Goal: Information Seeking & Learning: Learn about a topic

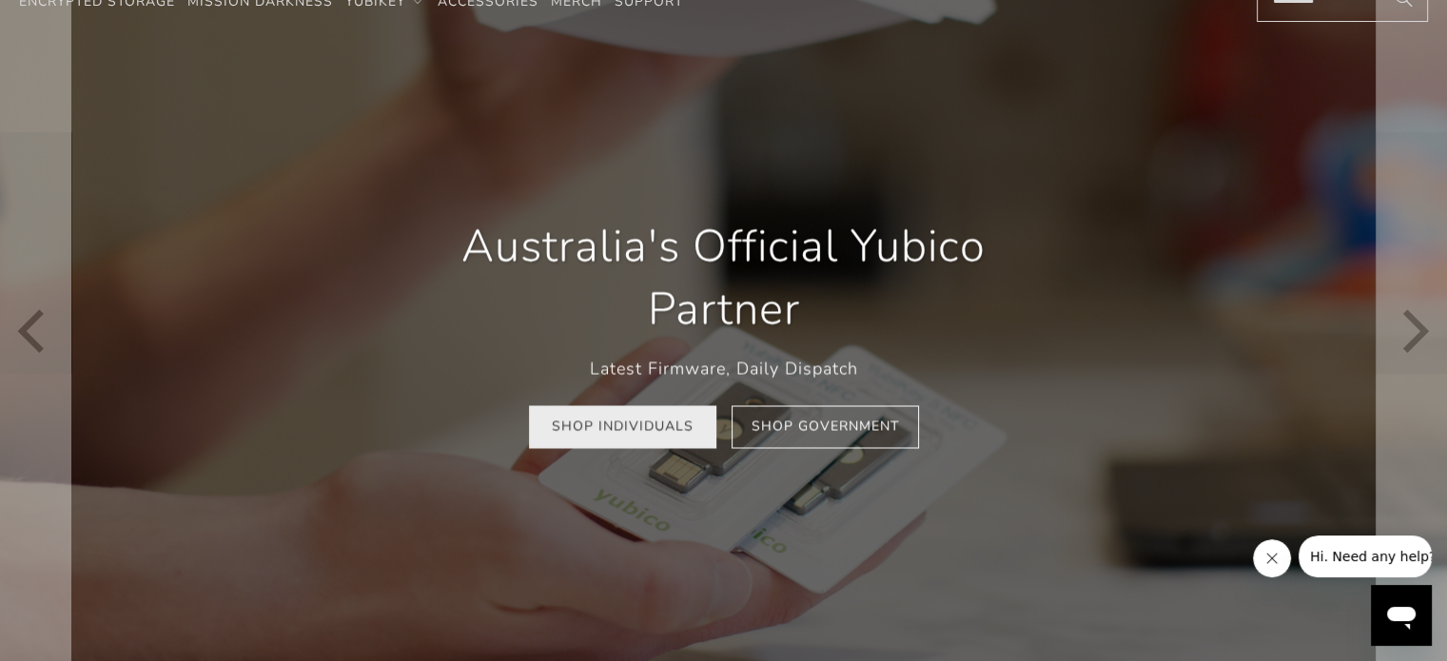
click at [670, 443] on link "Shop Individuals" at bounding box center [622, 427] width 187 height 43
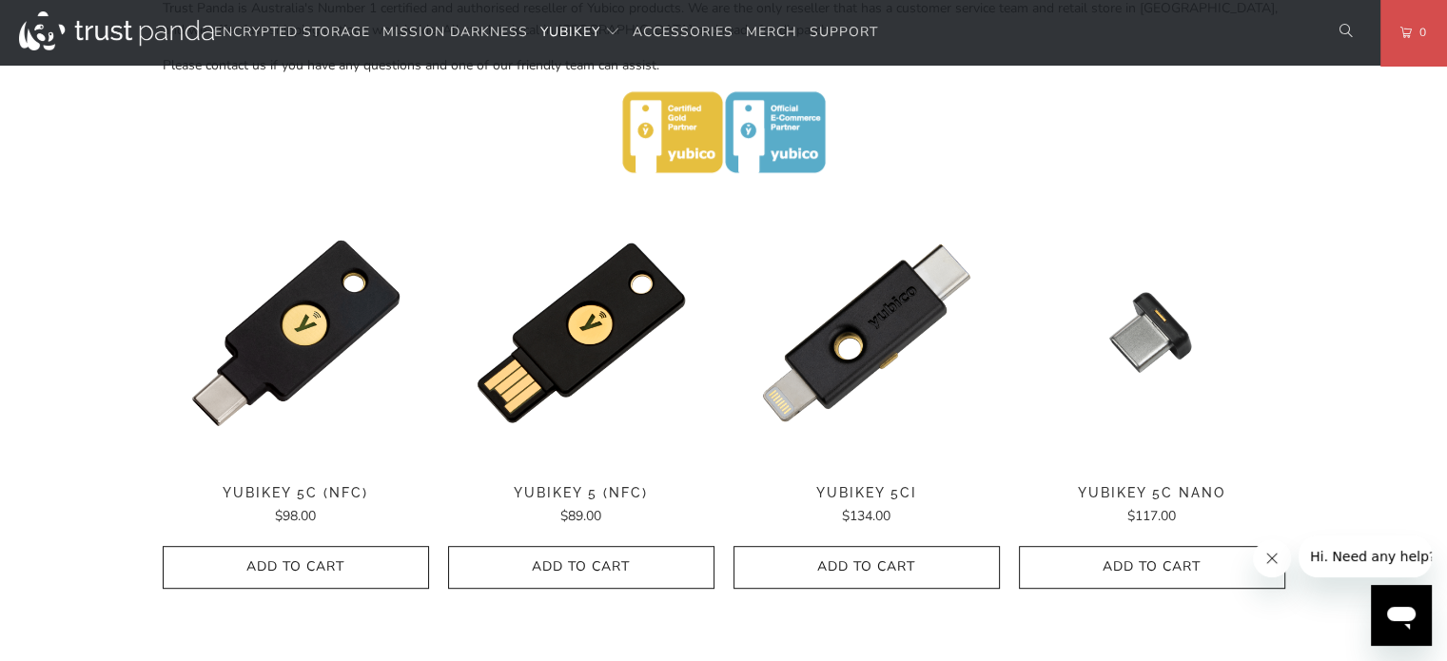
scroll to position [841, 0]
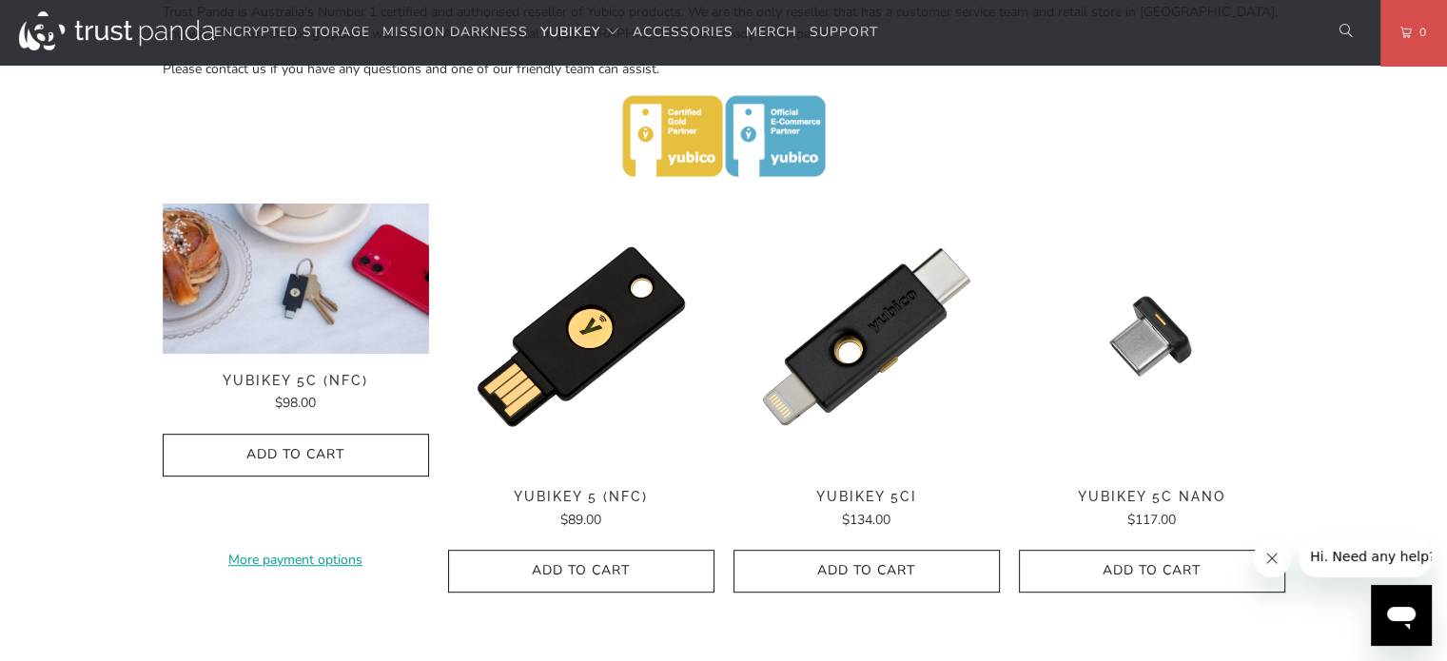
click at [294, 322] on img at bounding box center [296, 279] width 266 height 150
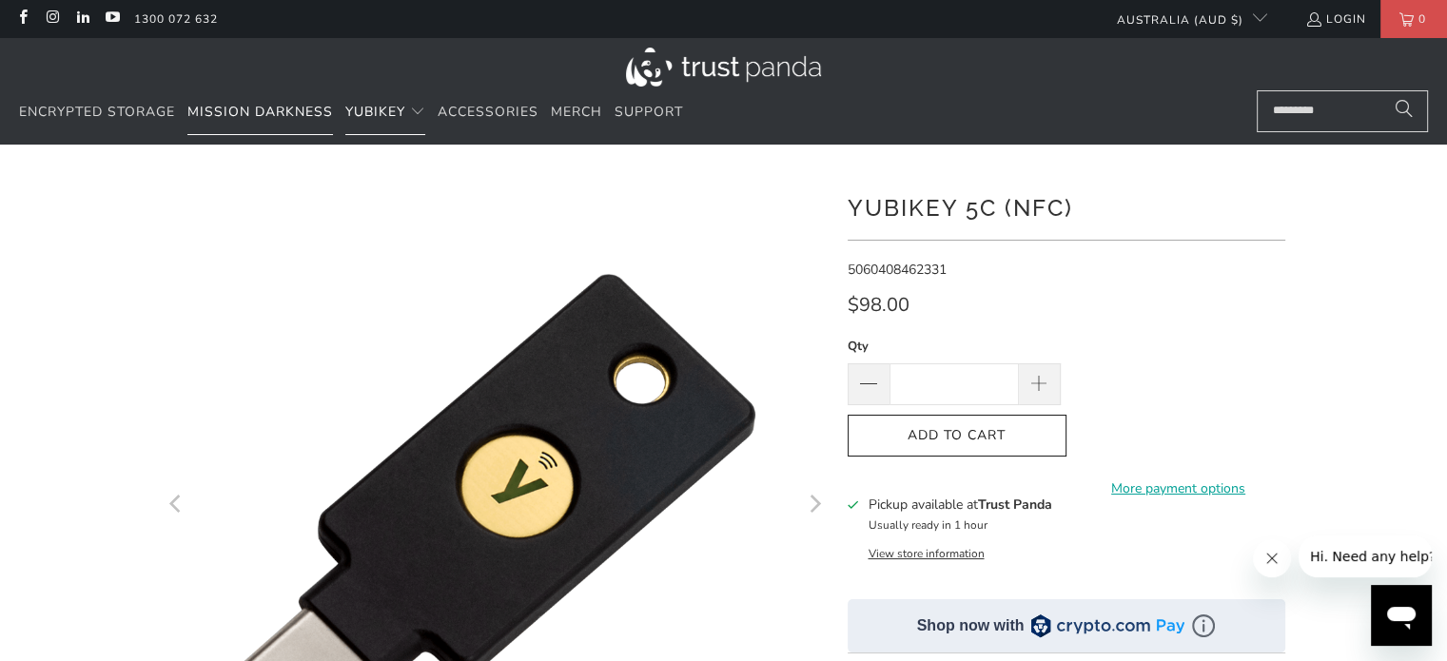
click at [272, 123] on link "Mission Darkness" at bounding box center [260, 112] width 146 height 45
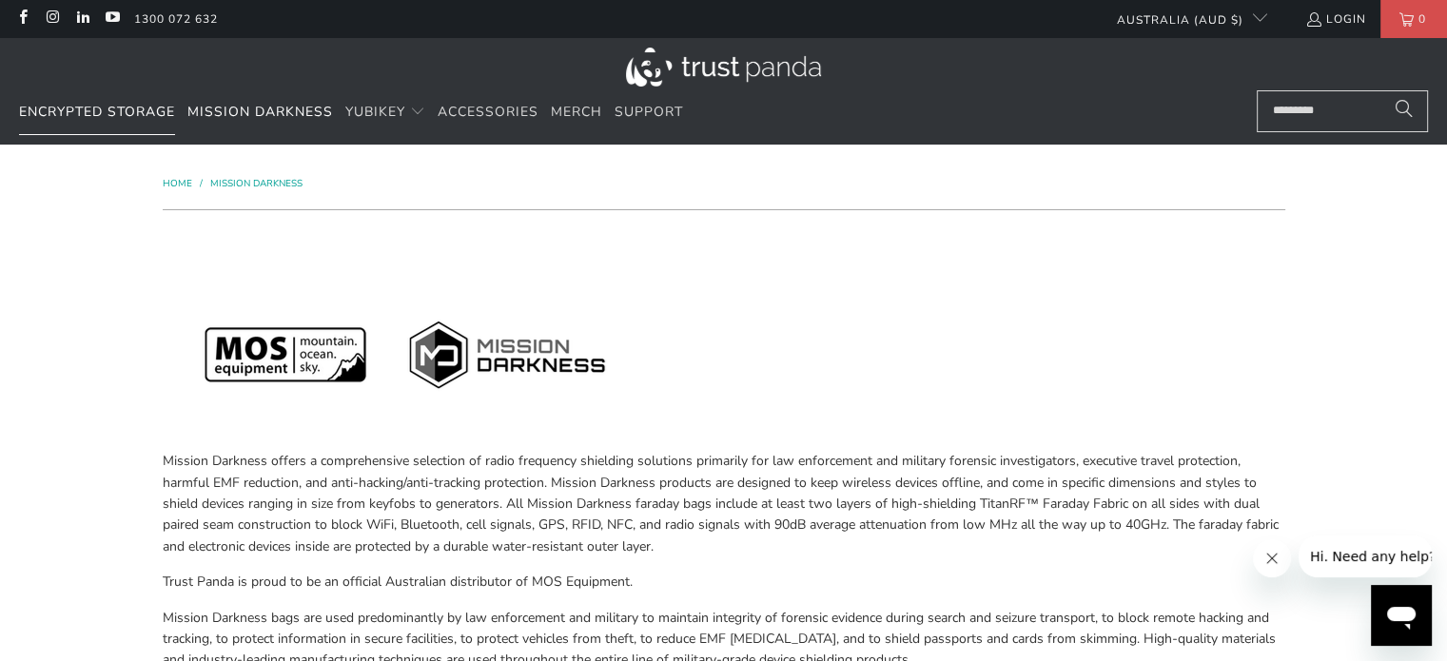
click at [91, 103] on span "Encrypted Storage" at bounding box center [97, 112] width 156 height 18
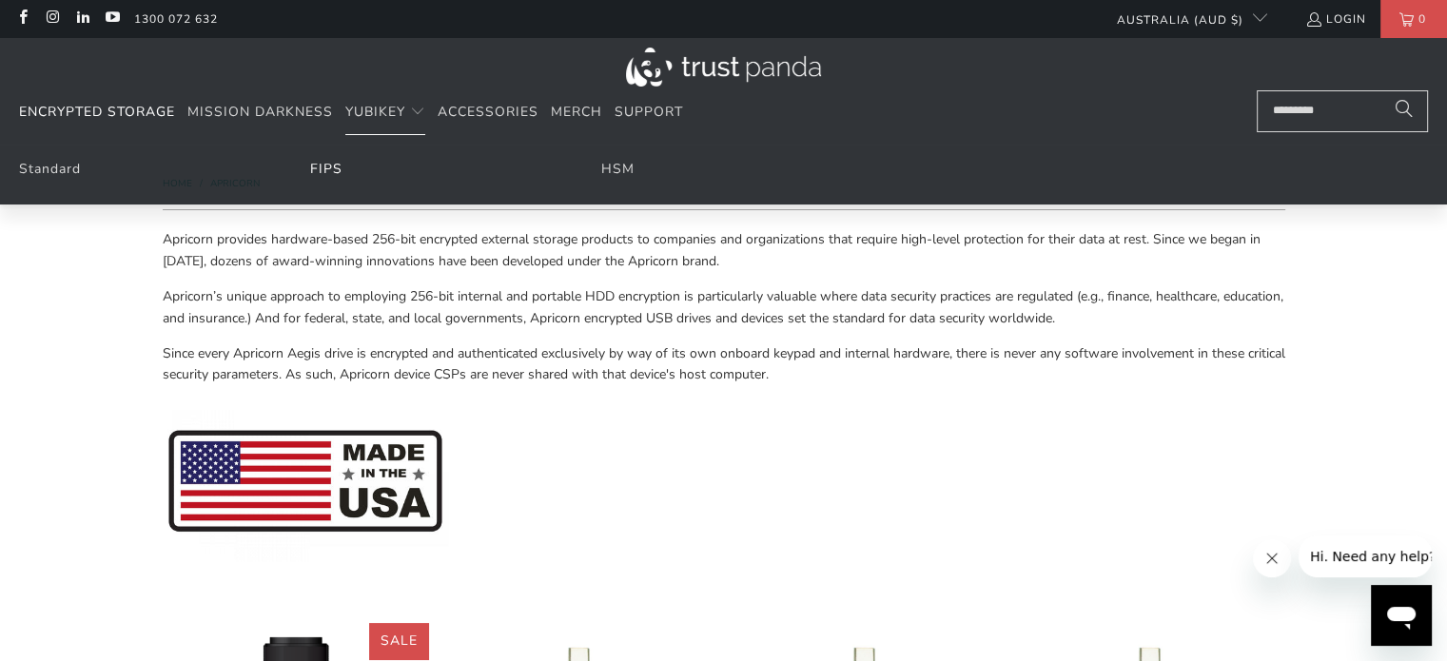
click at [335, 164] on link "FIPS" at bounding box center [326, 169] width 32 height 18
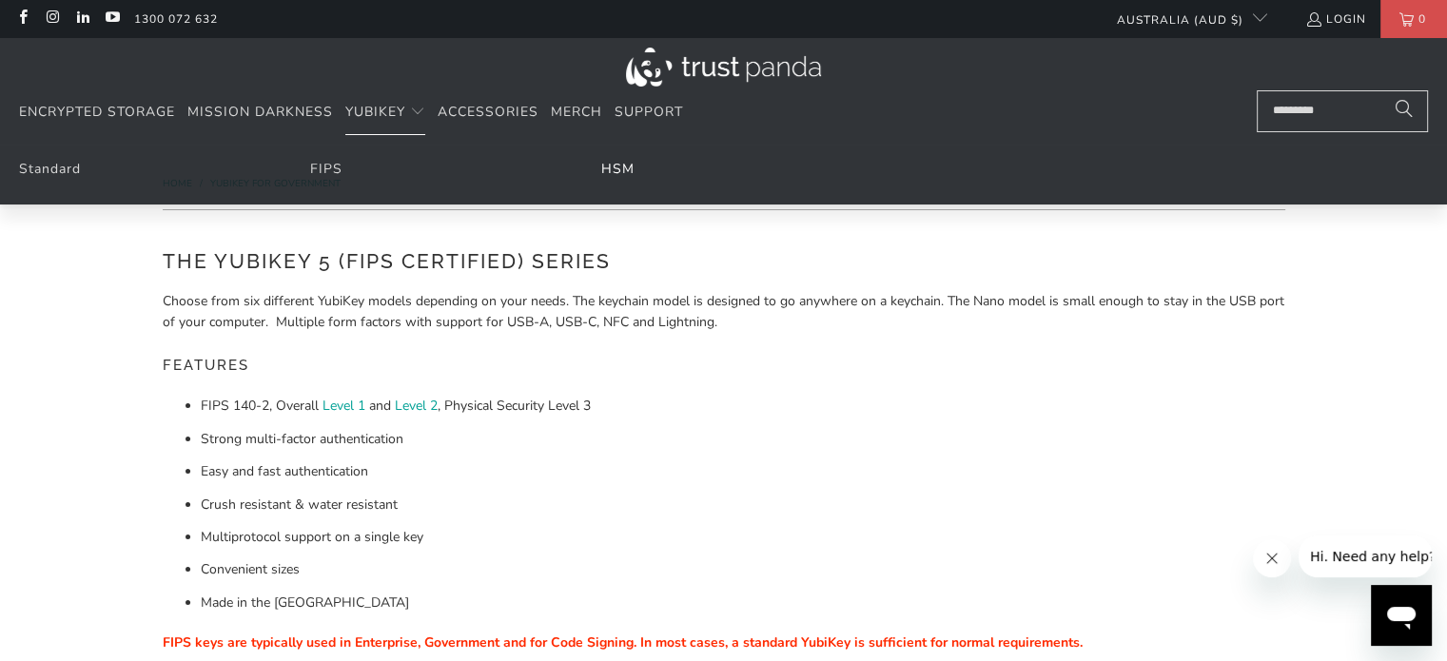
click at [624, 169] on link "HSM" at bounding box center [617, 169] width 33 height 18
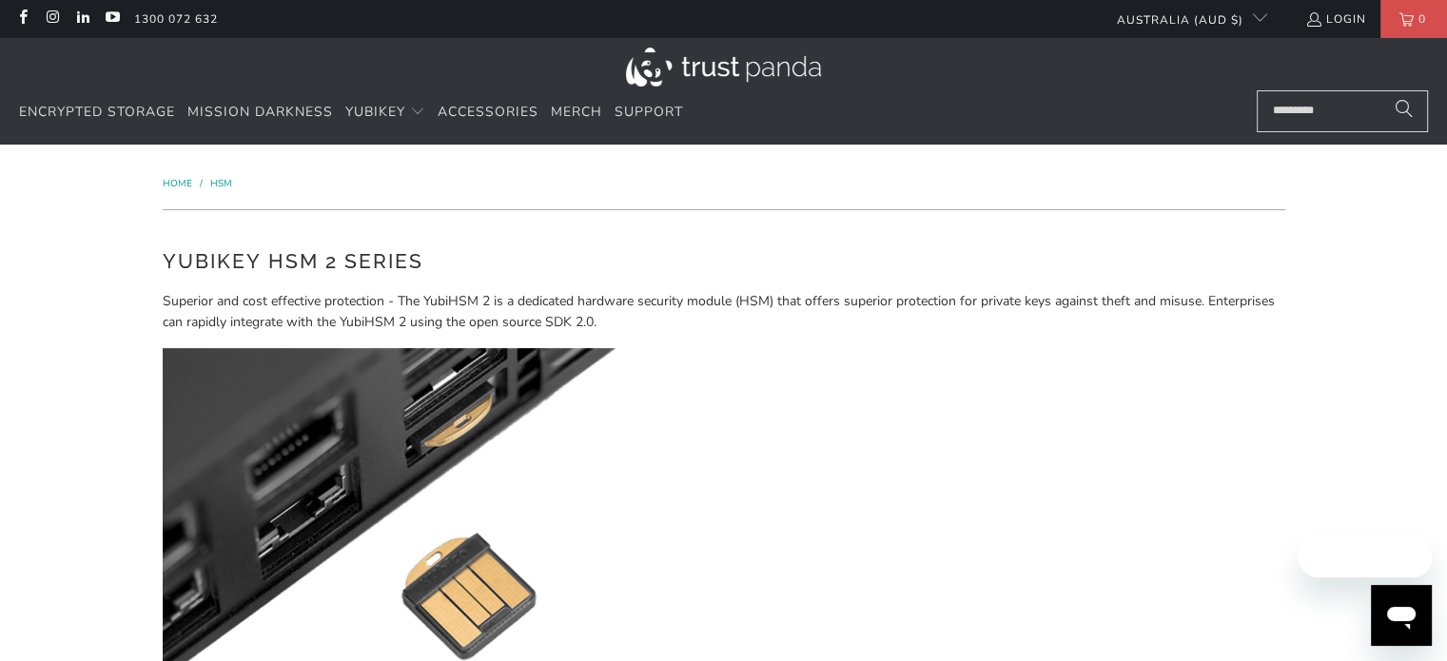
click at [856, 482] on p at bounding box center [724, 517] width 1123 height 339
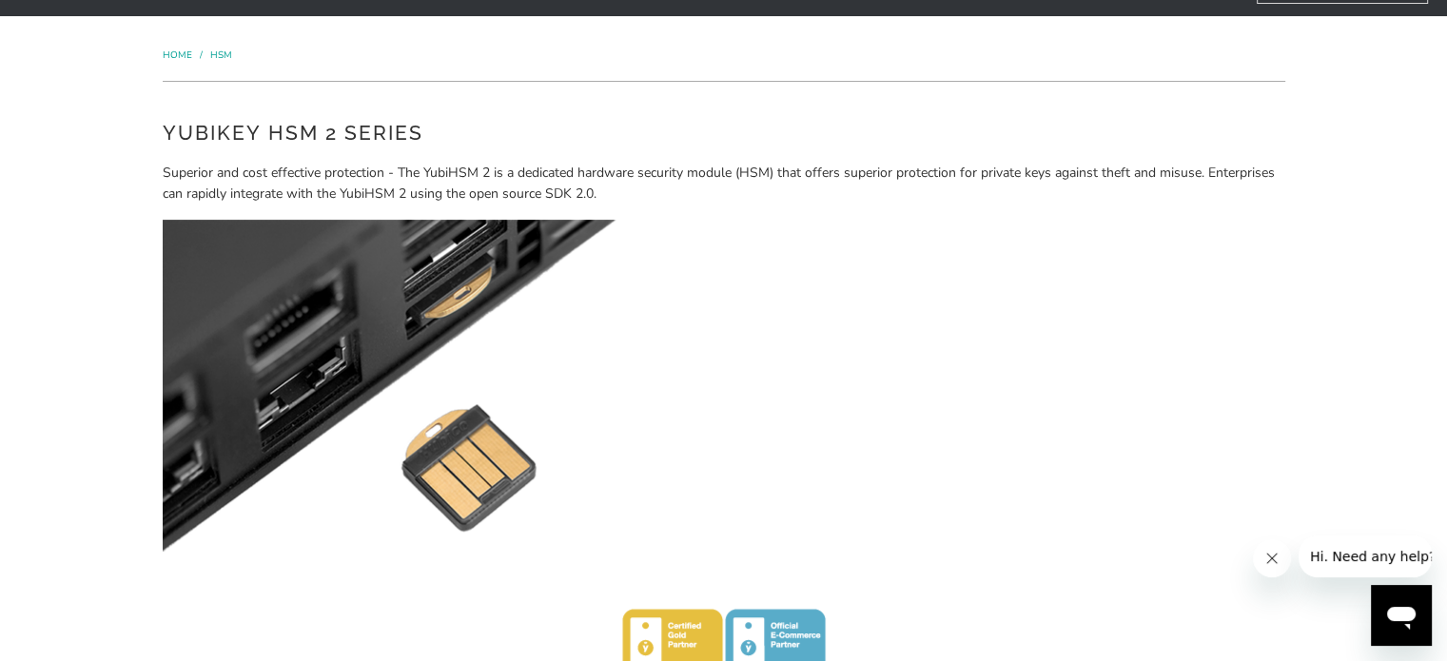
scroll to position [133, 0]
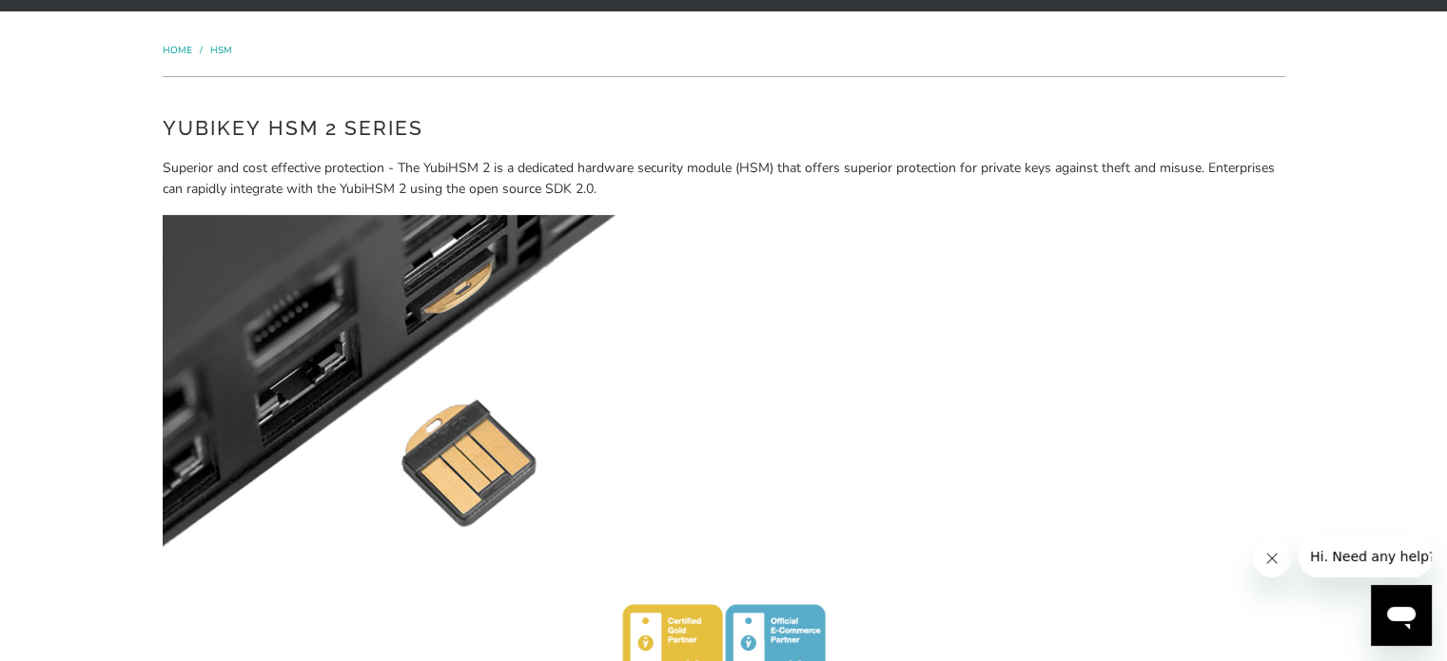
click at [342, 188] on p "Superior and cost effective protection - The YubiHSM 2 is a dedicated hardware …" at bounding box center [724, 179] width 1123 height 43
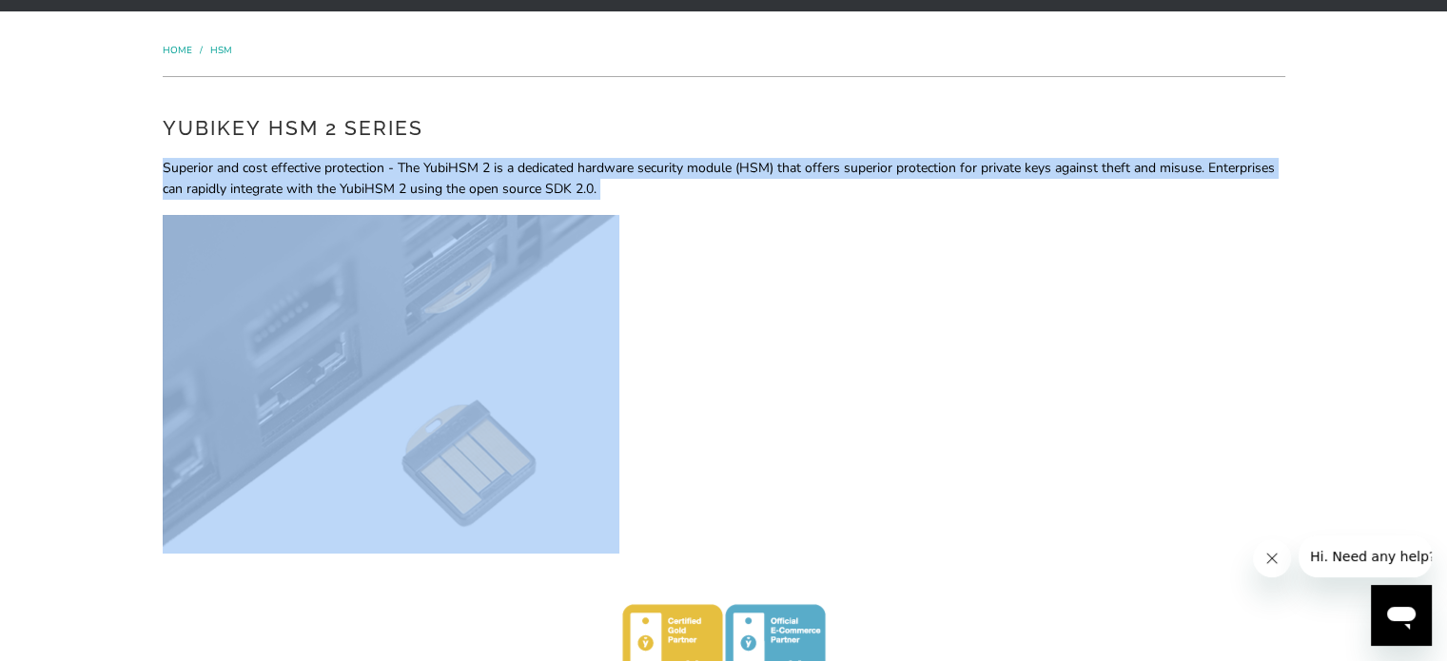
click at [342, 188] on p "Superior and cost effective protection - The YubiHSM 2 is a dedicated hardware …" at bounding box center [724, 179] width 1123 height 43
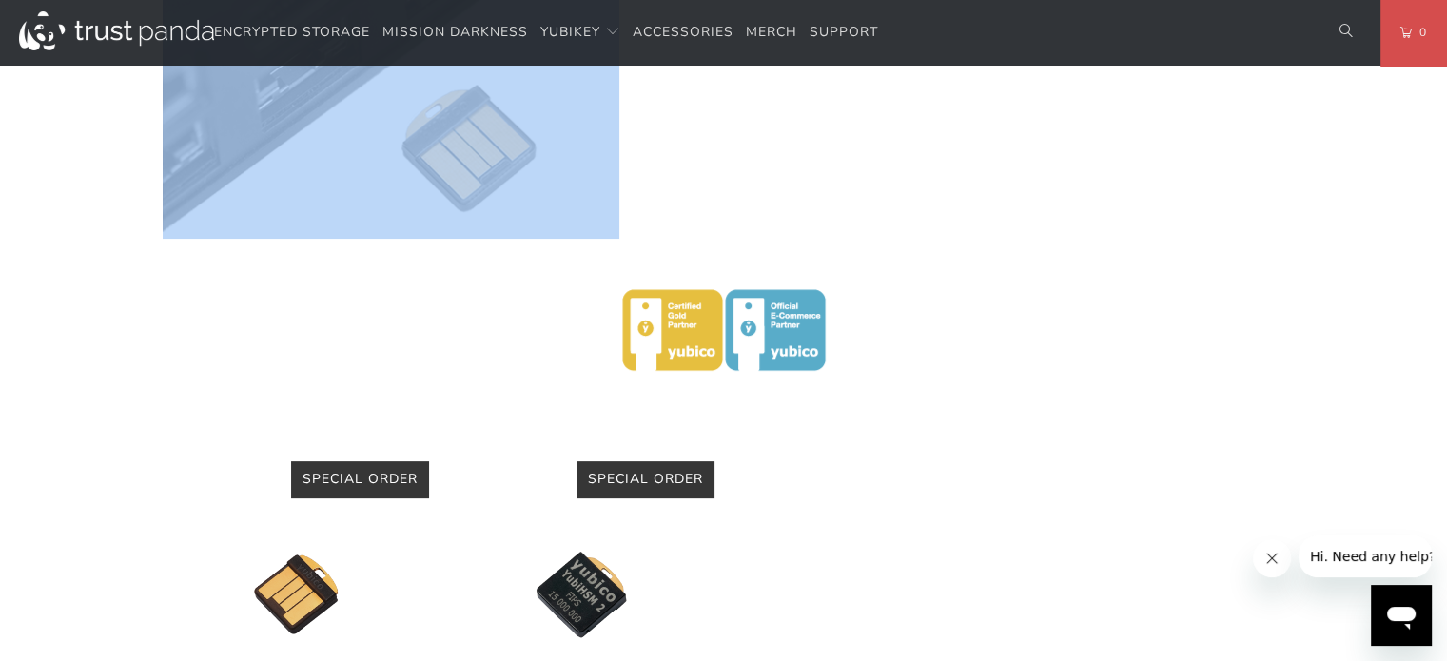
scroll to position [0, 0]
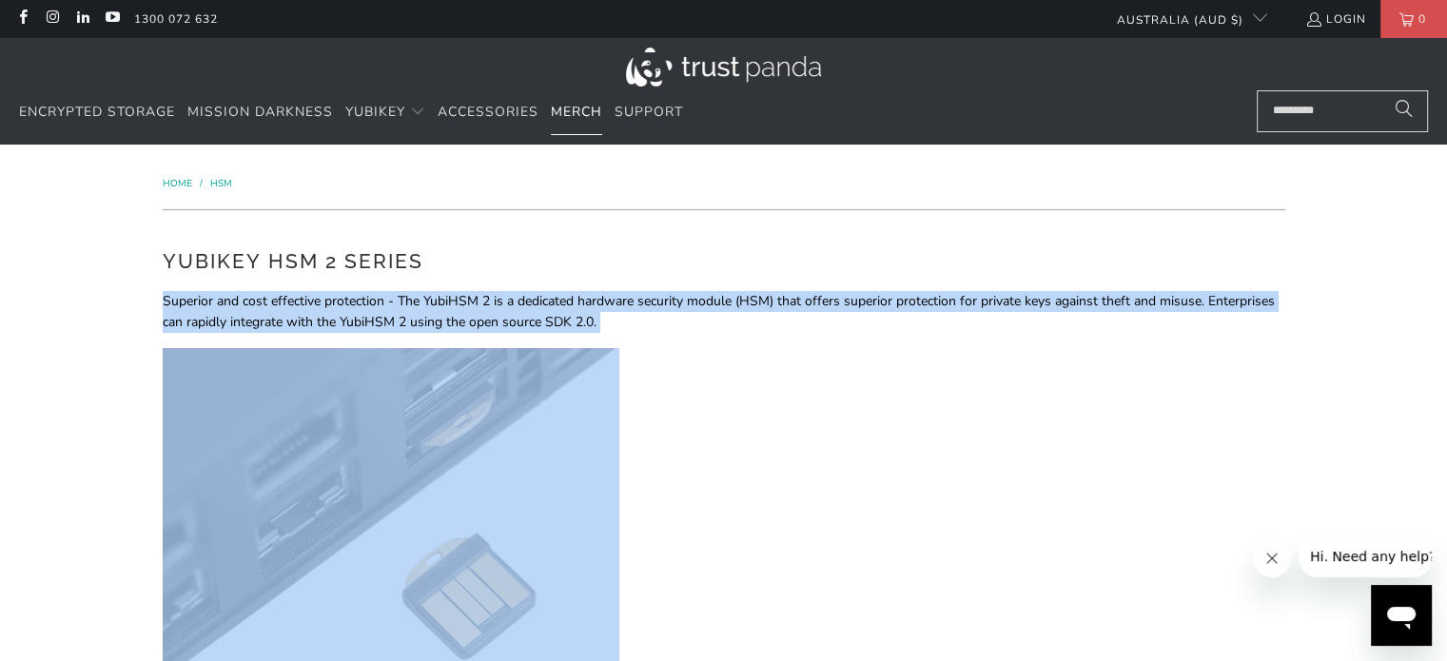
click at [590, 109] on span "Merch" at bounding box center [576, 112] width 51 height 18
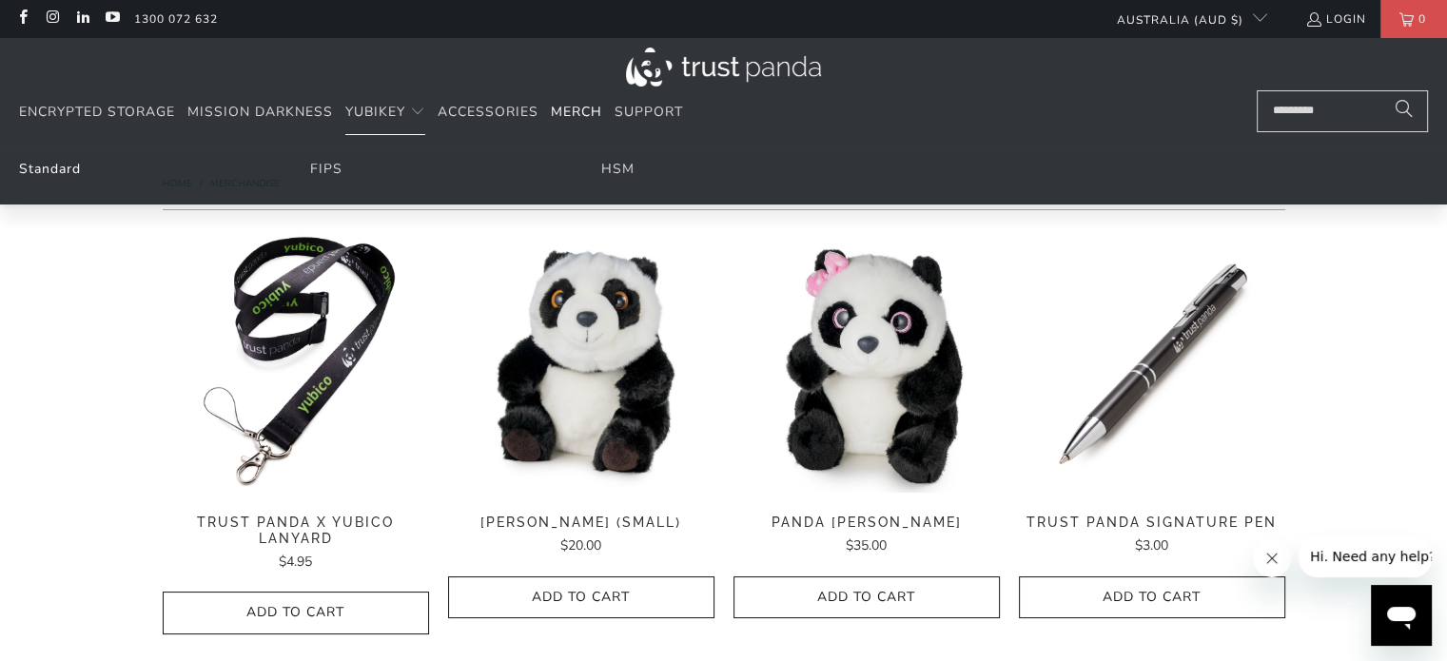
click at [78, 165] on link "Standard" at bounding box center [50, 169] width 62 height 18
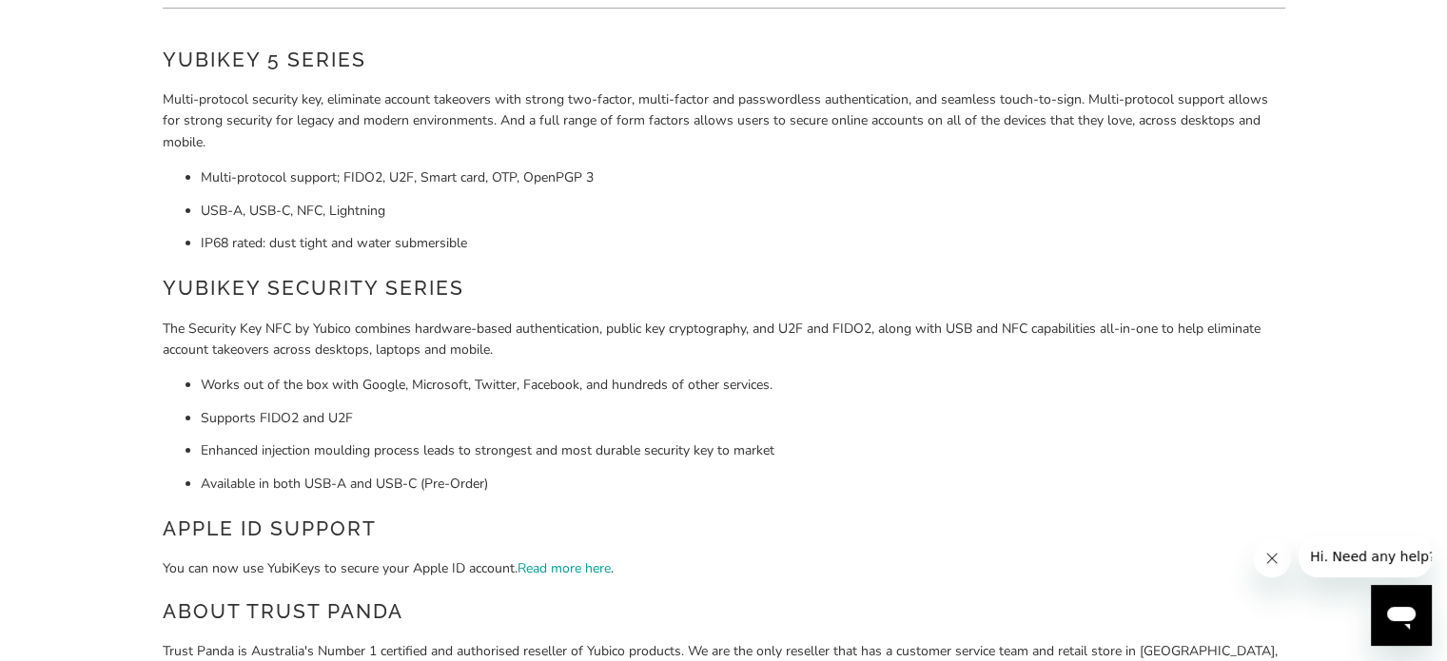
scroll to position [202, 0]
click at [266, 422] on li "Supports FIDO2 and U2F" at bounding box center [743, 418] width 1085 height 21
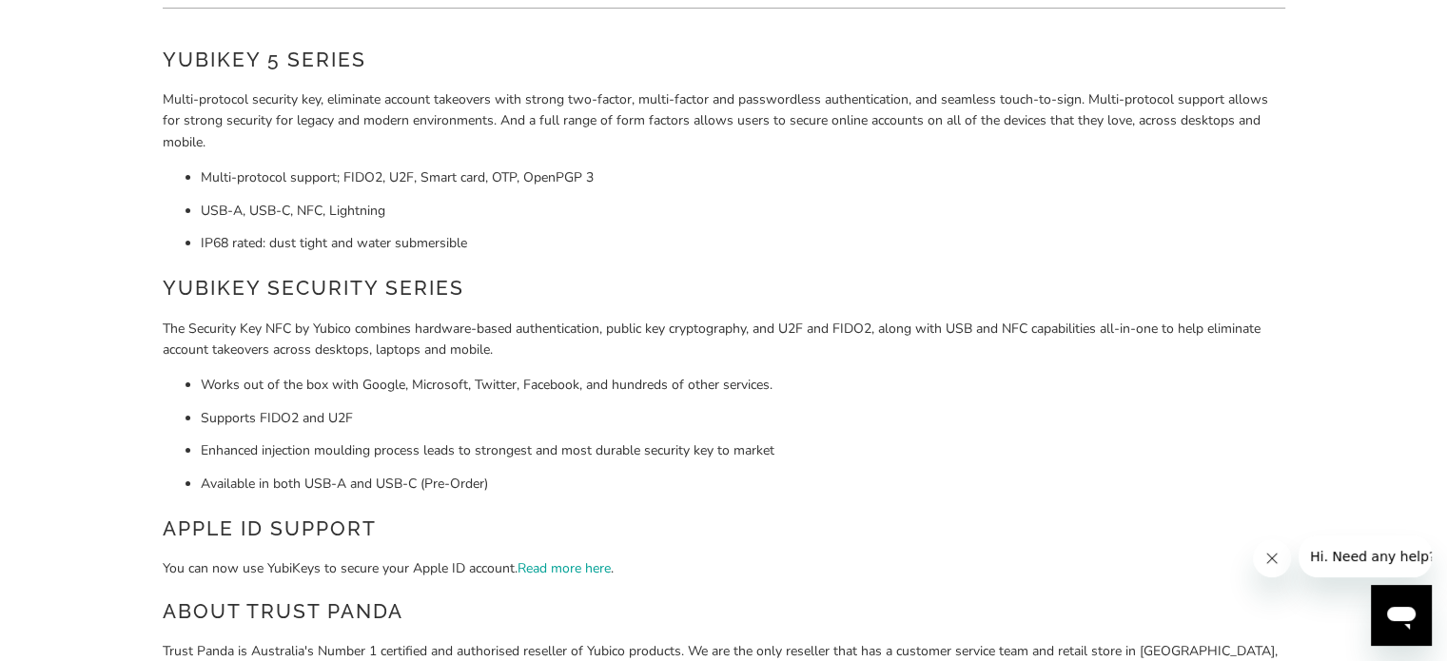
click at [301, 246] on li "IP68 rated: dust tight and water submersible" at bounding box center [743, 243] width 1085 height 21
click at [390, 461] on li "Enhanced injection moulding process leads to strongest and most durable securit…" at bounding box center [743, 451] width 1085 height 21
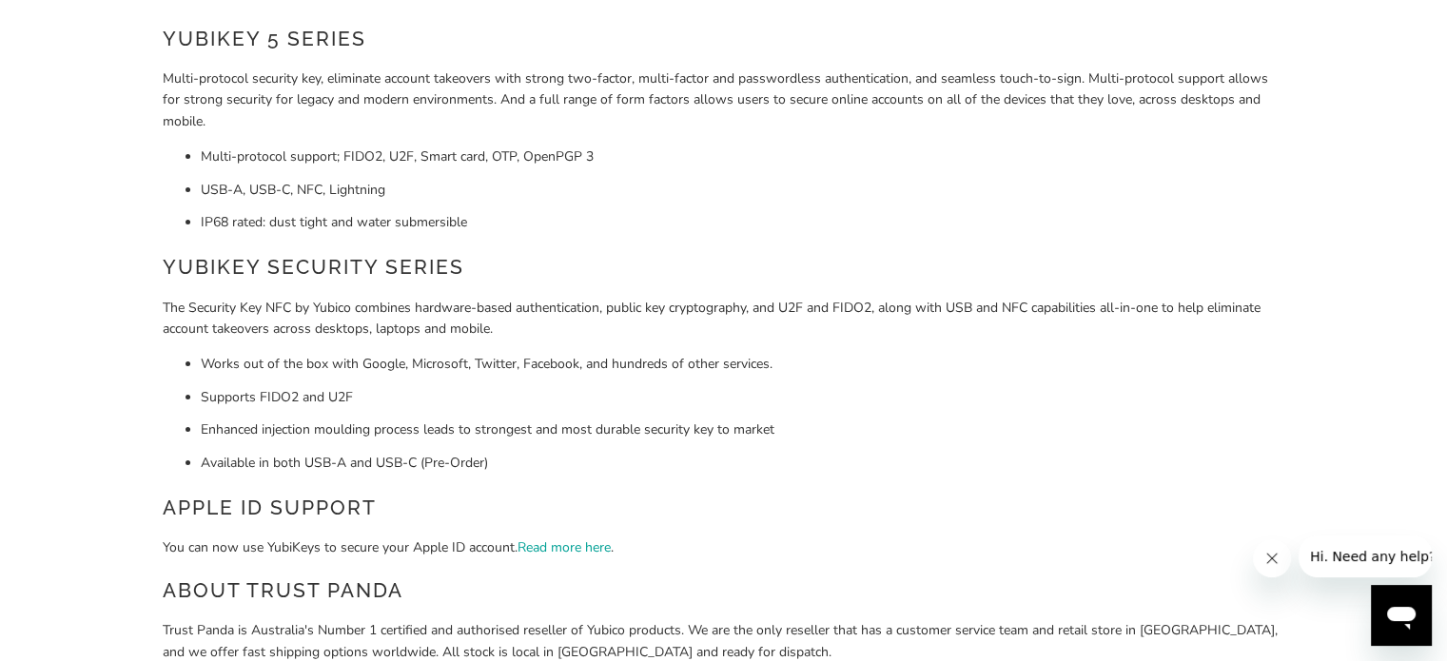
scroll to position [225, 0]
click at [381, 444] on ul "Works out of the box with Google, Microsoft, Twitter, Facebook, and hundreds of…" at bounding box center [724, 412] width 1123 height 120
click at [407, 431] on li "Enhanced injection moulding process leads to strongest and most durable securit…" at bounding box center [743, 428] width 1085 height 21
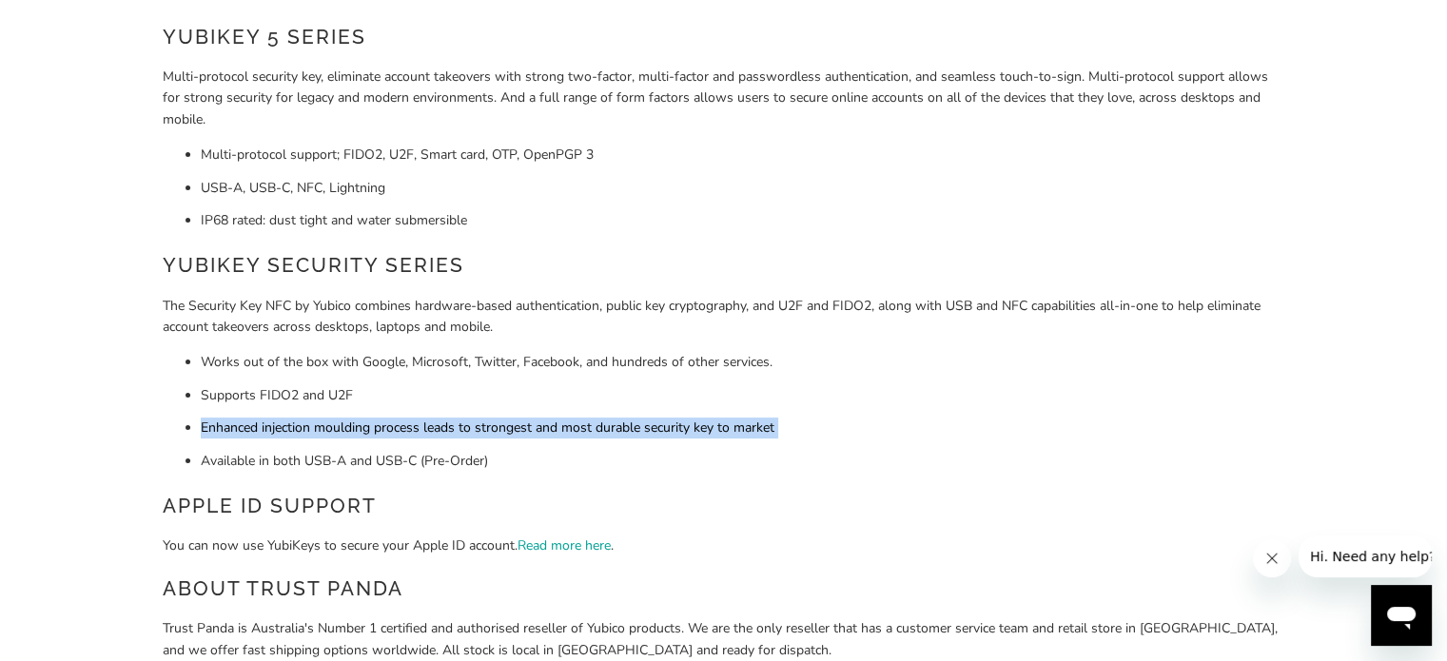
click at [407, 431] on li "Enhanced injection moulding process leads to strongest and most durable securit…" at bounding box center [743, 428] width 1085 height 21
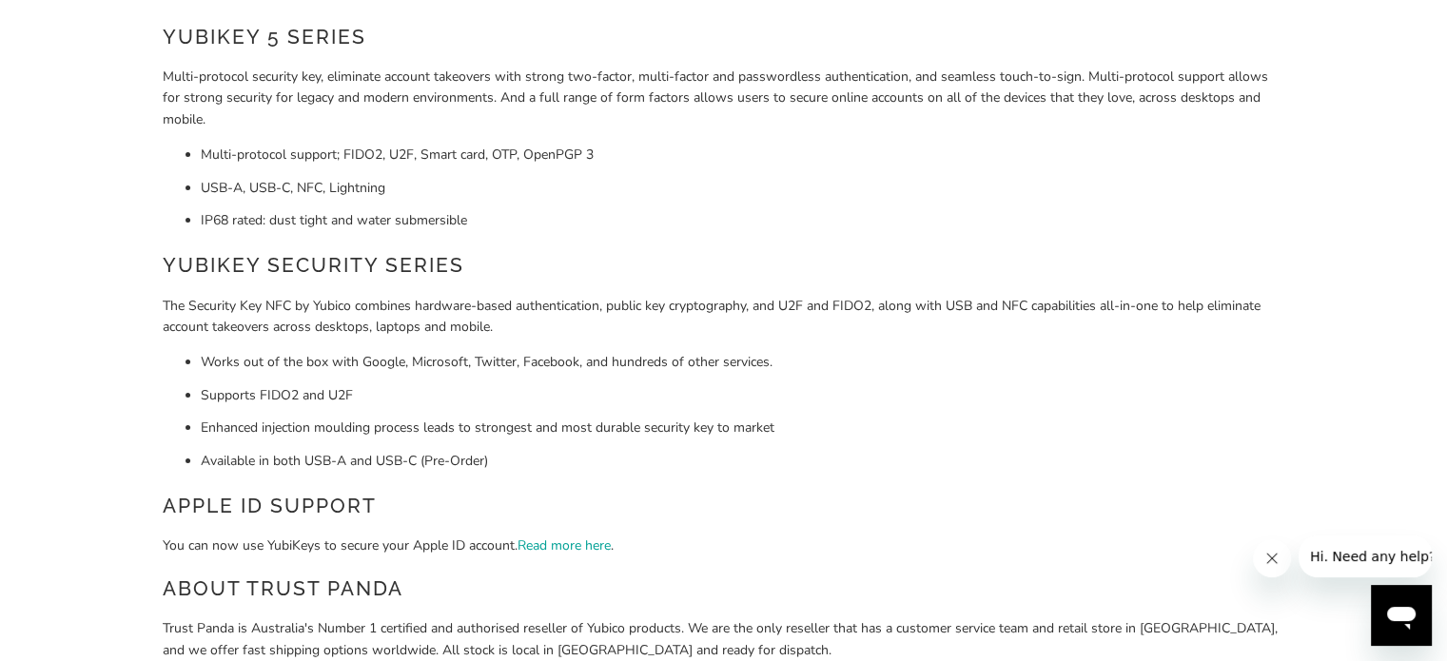
click at [597, 428] on li "Enhanced injection moulding process leads to strongest and most durable securit…" at bounding box center [743, 428] width 1085 height 21
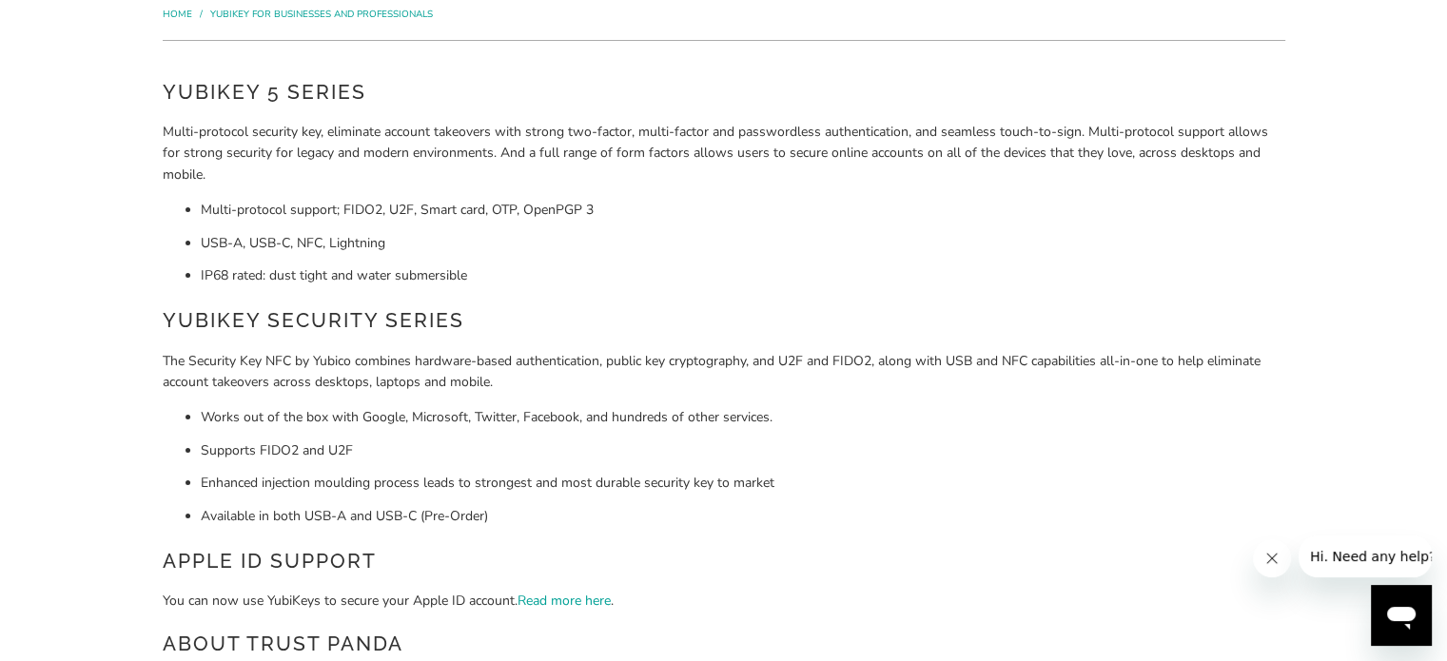
scroll to position [0, 0]
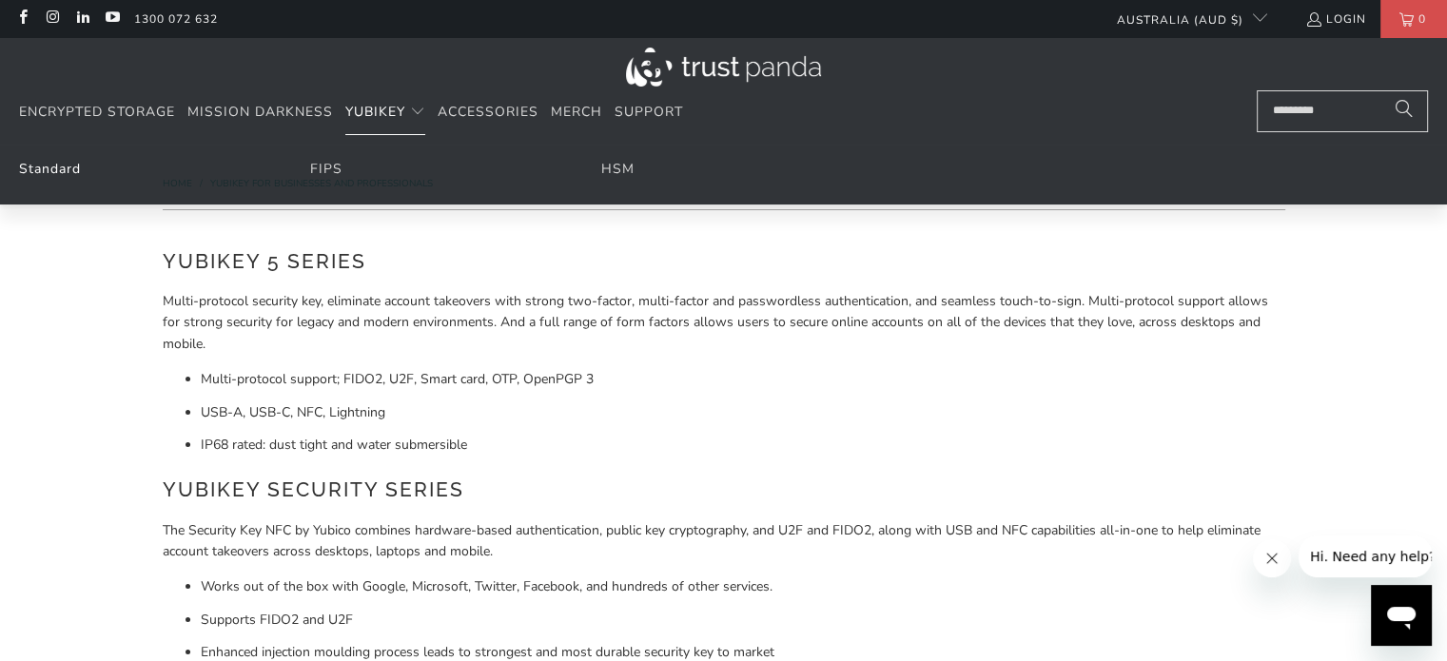
click at [65, 174] on link "Standard" at bounding box center [50, 169] width 62 height 18
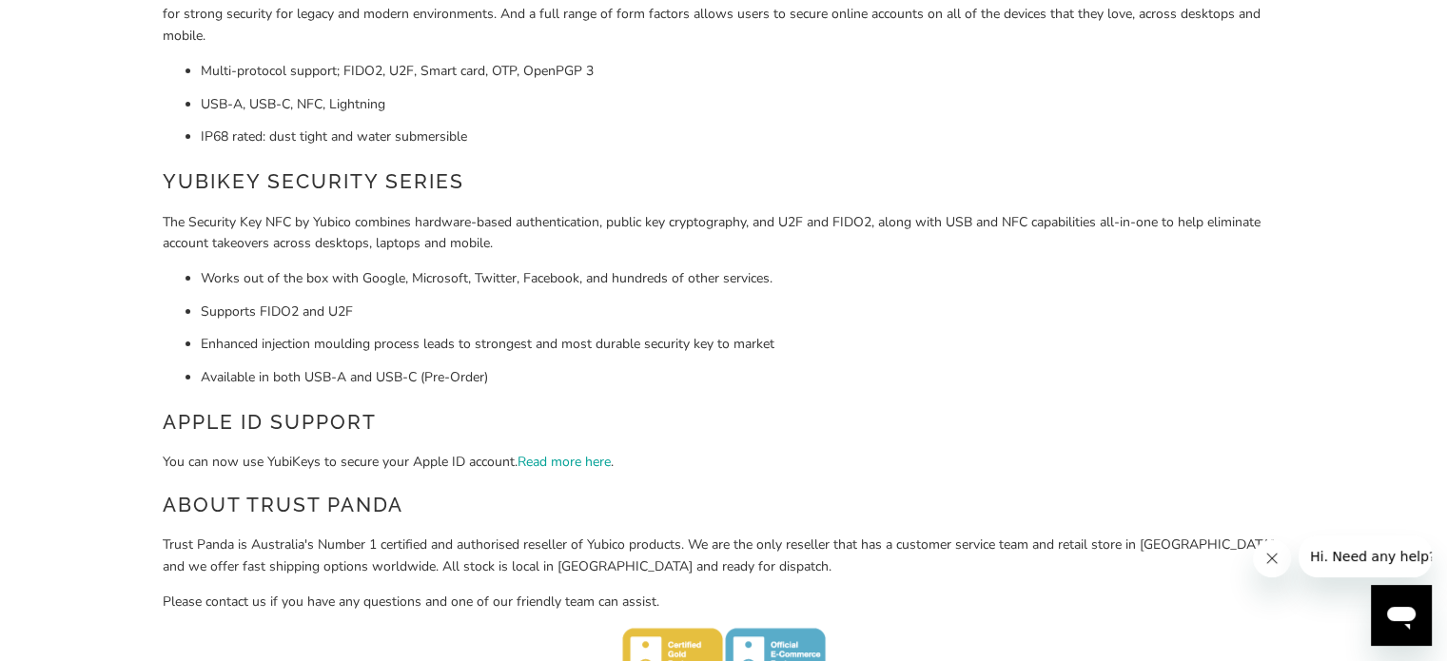
scroll to position [238, 0]
